Goal: Task Accomplishment & Management: Use online tool/utility

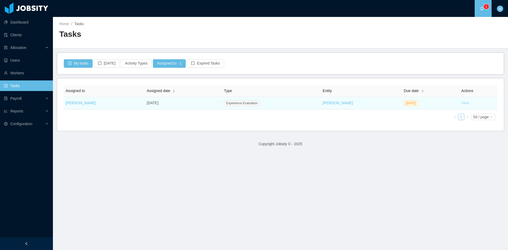
click at [461, 104] on link "View" at bounding box center [465, 103] width 8 height 4
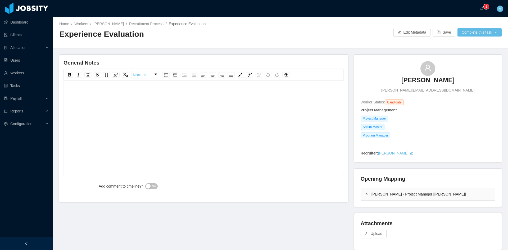
click at [361, 199] on div "[PERSON_NAME] - Project Manager [[PERSON_NAME]]" at bounding box center [428, 194] width 134 height 12
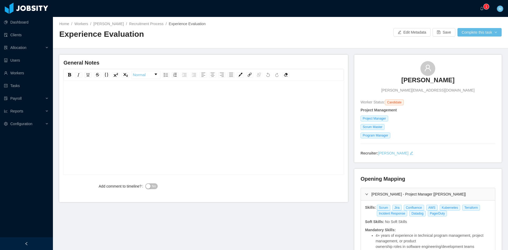
click at [361, 195] on div "[PERSON_NAME] - Project Manager [[PERSON_NAME]]" at bounding box center [428, 194] width 134 height 12
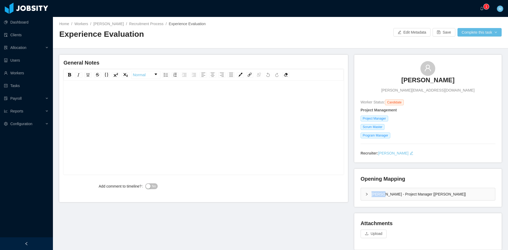
click at [361, 195] on div "[PERSON_NAME] - Project Manager [[PERSON_NAME]]" at bounding box center [428, 194] width 134 height 12
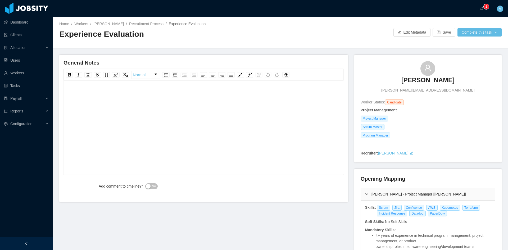
click at [284, 154] on div "rdw-editor" at bounding box center [204, 136] width 272 height 93
drag, startPoint x: 366, startPoint y: 119, endPoint x: 385, endPoint y: 121, distance: 19.4
click at [385, 121] on span "Project Manager" at bounding box center [375, 119] width 28 height 6
copy span "Project Manager"
drag, startPoint x: 375, startPoint y: 209, endPoint x: 440, endPoint y: 215, distance: 65.4
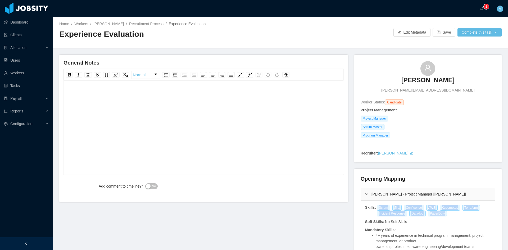
click at [440, 215] on div "Scrum Jira Confluence AWS Kubernetes Terraform Incident Response Datadog PagerD…" at bounding box center [433, 211] width 115 height 12
copy div "Scrum Jira Confluence AWS Kubernetes Terraform Incident Response Datadog PagerD…"
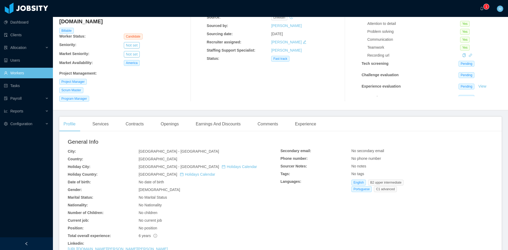
scroll to position [88, 0]
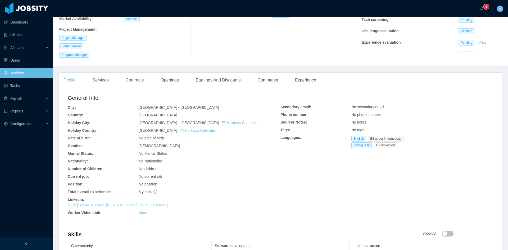
click at [147, 203] on link "https://www.linkedin.com/in/isabel-ferreira-dos-santos-6723aa164" at bounding box center [118, 205] width 100 height 4
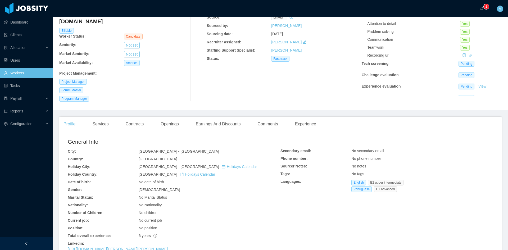
scroll to position [0, 0]
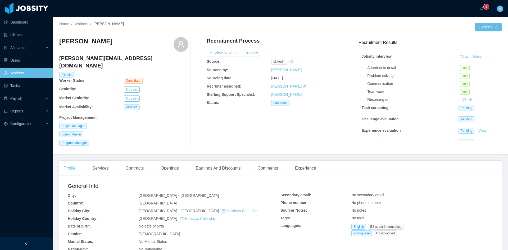
click at [473, 56] on button "Notes" at bounding box center [477, 57] width 14 height 6
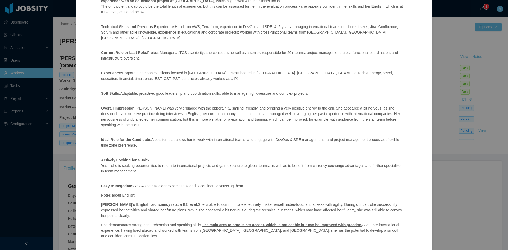
scroll to position [104, 0]
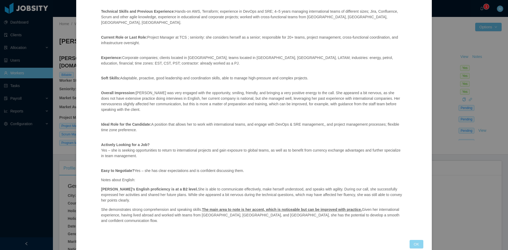
click at [413, 240] on button "OK" at bounding box center [417, 244] width 14 height 8
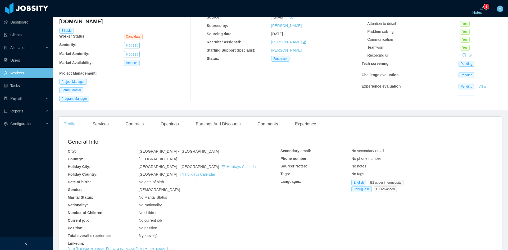
scroll to position [0, 0]
